Goal: Navigation & Orientation: Understand site structure

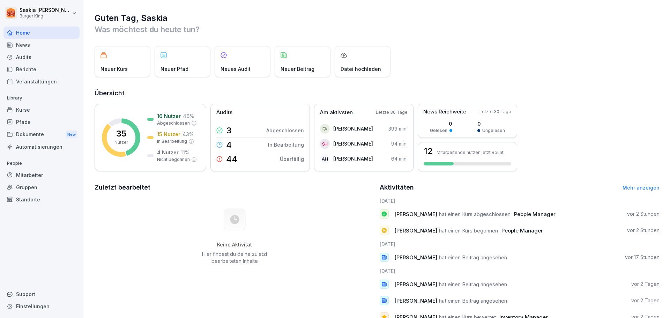
click at [31, 45] on div "News" at bounding box center [41, 45] width 76 height 12
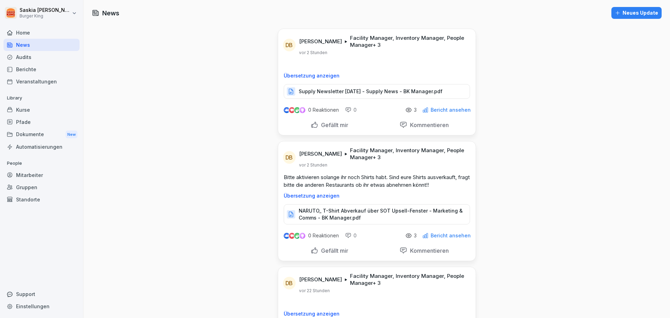
click at [53, 57] on div "Audits" at bounding box center [41, 57] width 76 height 12
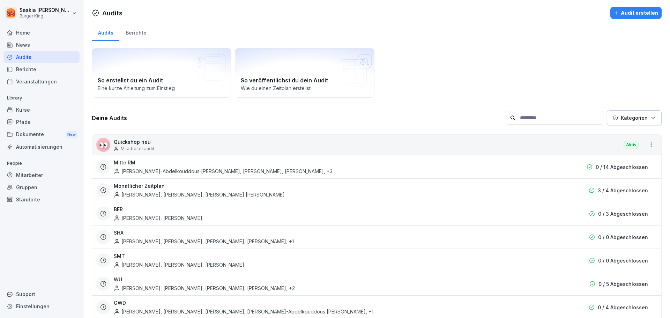
click at [42, 69] on div "Berichte" at bounding box center [41, 69] width 76 height 12
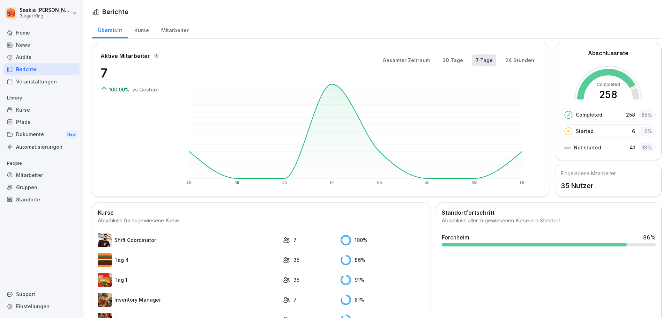
click at [37, 58] on div "Audits" at bounding box center [41, 57] width 76 height 12
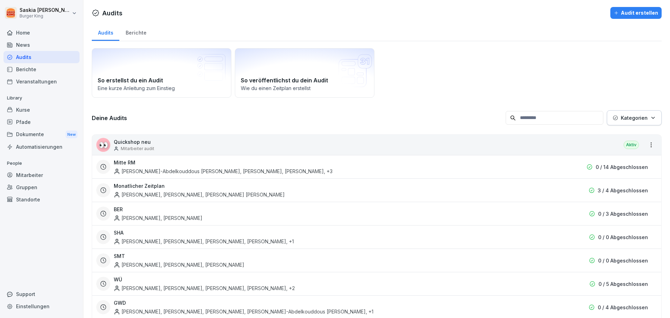
click at [161, 170] on div "[PERSON_NAME]-Abdelkouddous [PERSON_NAME], [PERSON_NAME], [PERSON_NAME] , +3" at bounding box center [223, 171] width 219 height 7
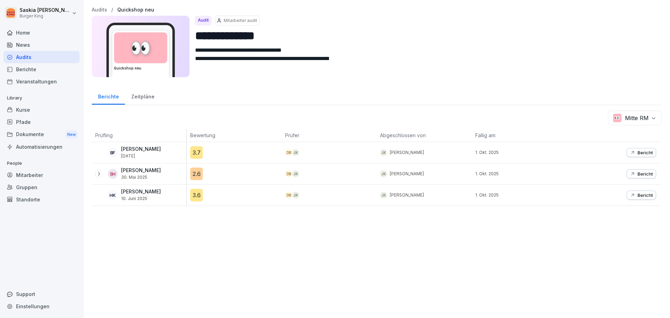
click at [42, 76] on div "Veranstaltungen" at bounding box center [41, 81] width 76 height 12
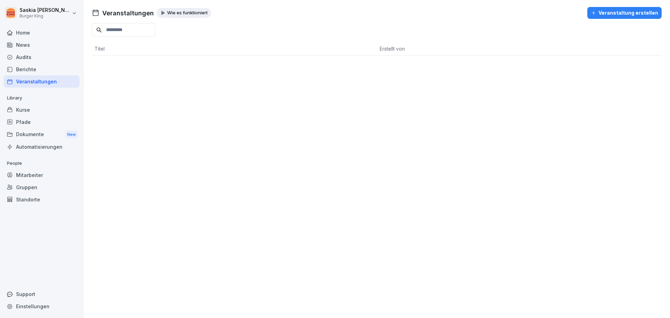
click at [43, 69] on div "Berichte" at bounding box center [41, 69] width 76 height 12
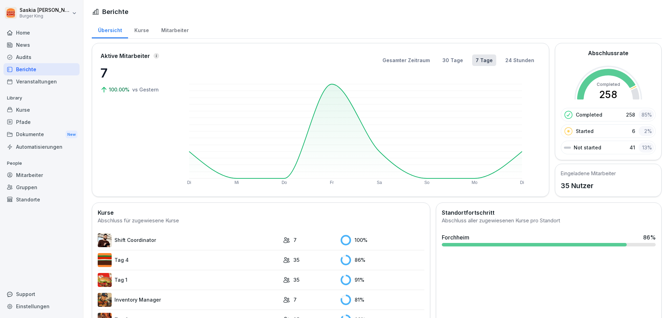
click at [285, 304] on td "7" at bounding box center [308, 300] width 57 height 20
click at [284, 301] on icon at bounding box center [287, 299] width 6 height 5
click at [352, 296] on div "81 %" at bounding box center [383, 300] width 84 height 10
click at [29, 46] on div "News" at bounding box center [41, 45] width 76 height 12
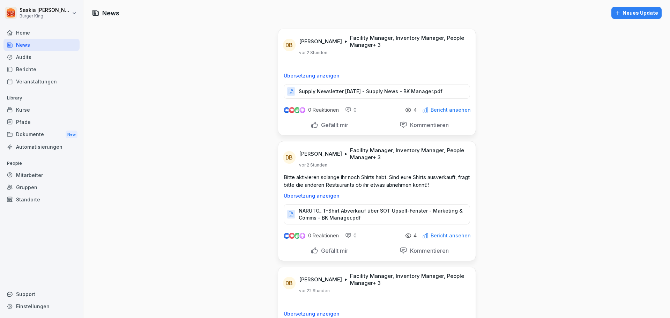
click at [36, 57] on div "Audits" at bounding box center [41, 57] width 76 height 12
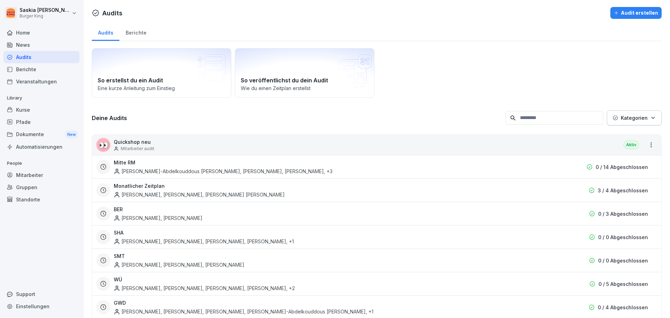
click at [34, 73] on div "Berichte" at bounding box center [41, 69] width 76 height 12
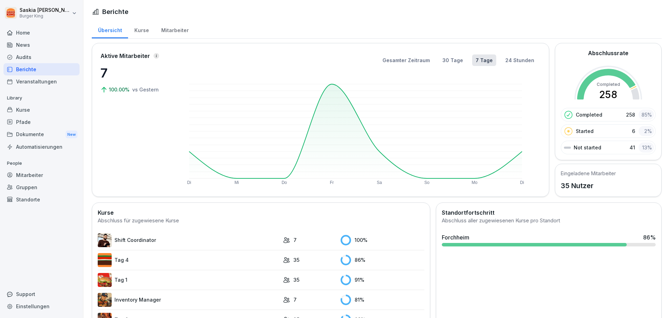
click at [167, 34] on div "Mitarbeiter" at bounding box center [175, 30] width 40 height 18
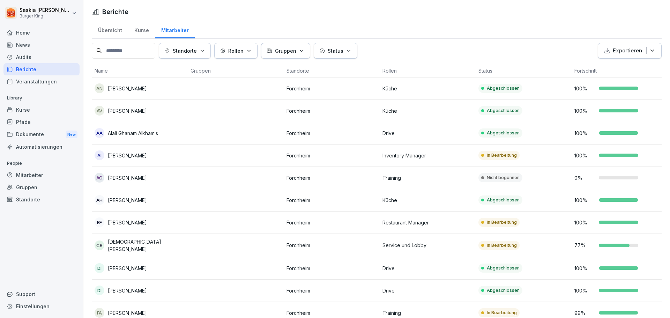
click at [176, 30] on div "Mitarbeiter" at bounding box center [175, 30] width 40 height 18
click at [141, 21] on div "Kurse" at bounding box center [141, 30] width 27 height 18
click at [138, 27] on div "Kurse" at bounding box center [141, 30] width 27 height 18
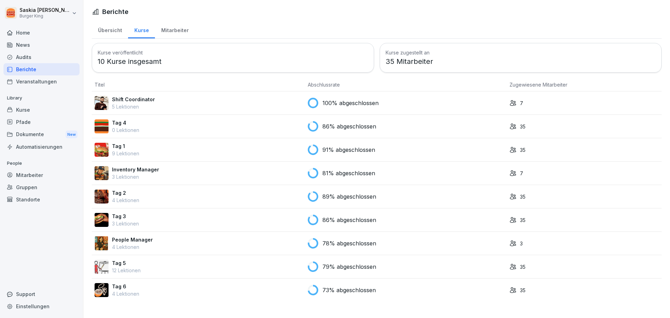
click at [112, 30] on div "Übersicht" at bounding box center [110, 30] width 36 height 18
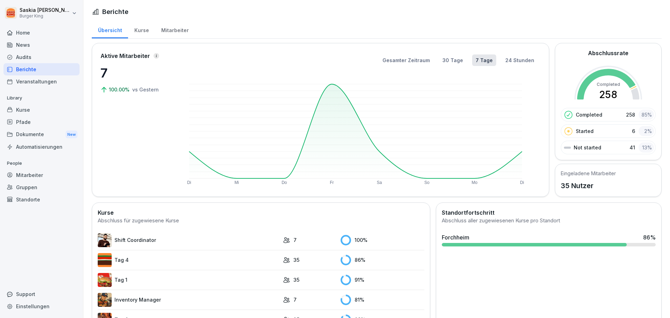
click at [629, 114] on p "258" at bounding box center [630, 114] width 9 height 7
click at [177, 31] on div "Mitarbeiter" at bounding box center [175, 30] width 40 height 18
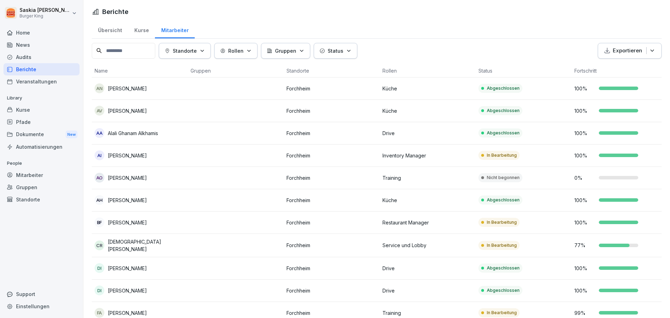
click at [585, 69] on th "Fortschritt" at bounding box center [620, 70] width 96 height 13
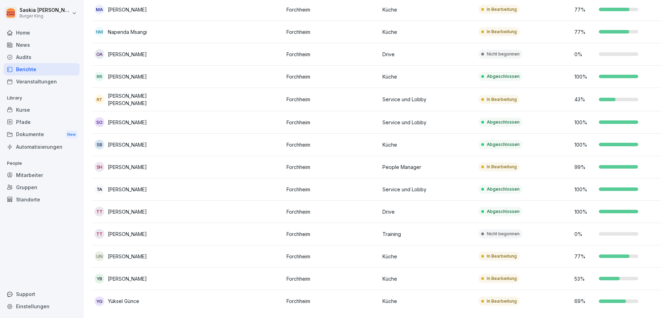
scroll to position [558, 0]
